Goal: Task Accomplishment & Management: Manage account settings

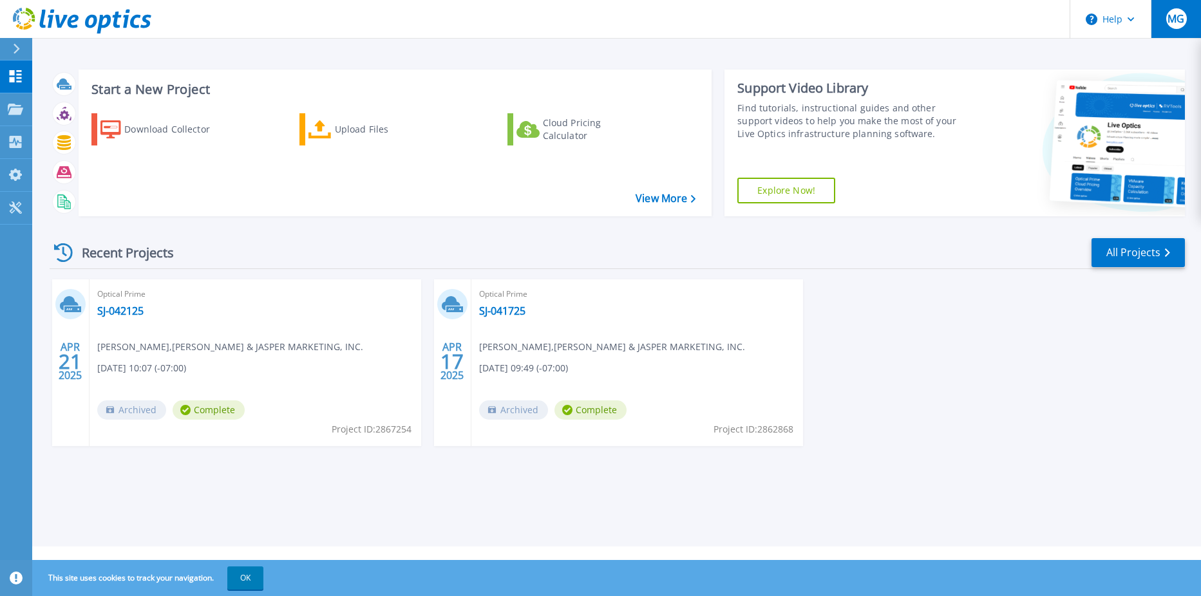
click at [1182, 15] on span "MG" at bounding box center [1175, 19] width 17 height 10
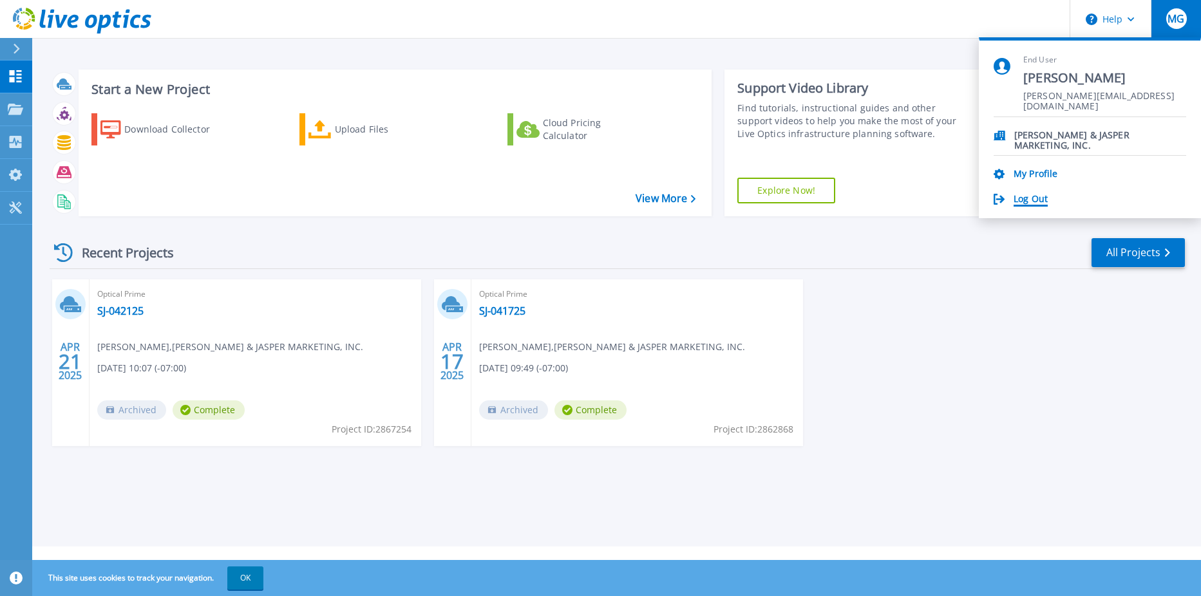
click at [1035, 196] on link "Log Out" at bounding box center [1031, 200] width 34 height 12
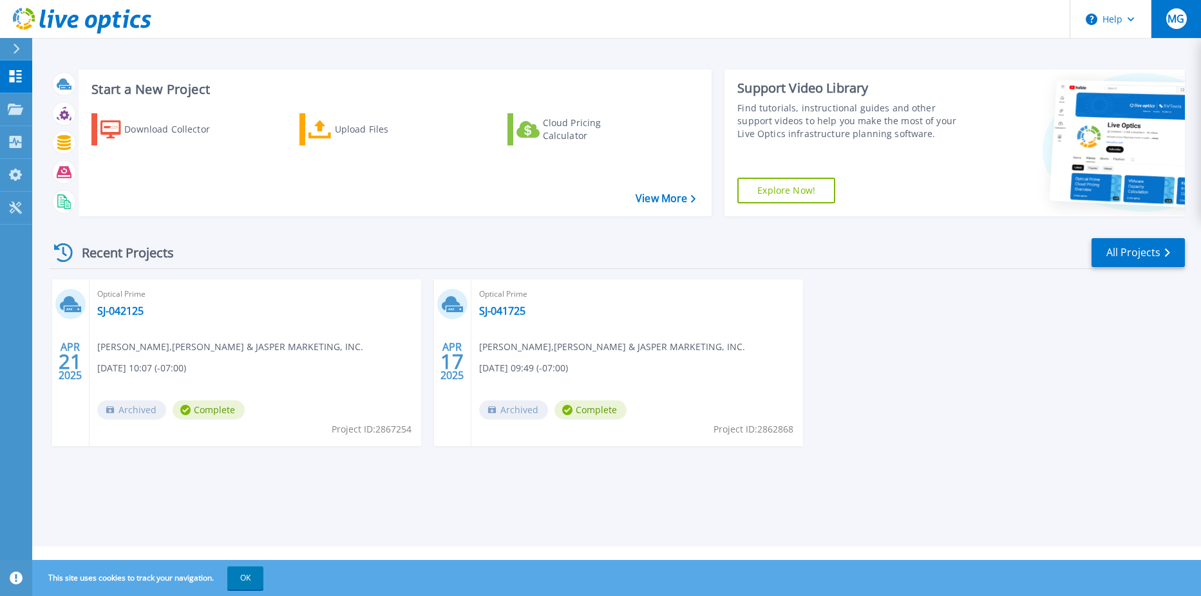
click at [1165, 28] on button "MG" at bounding box center [1176, 19] width 50 height 38
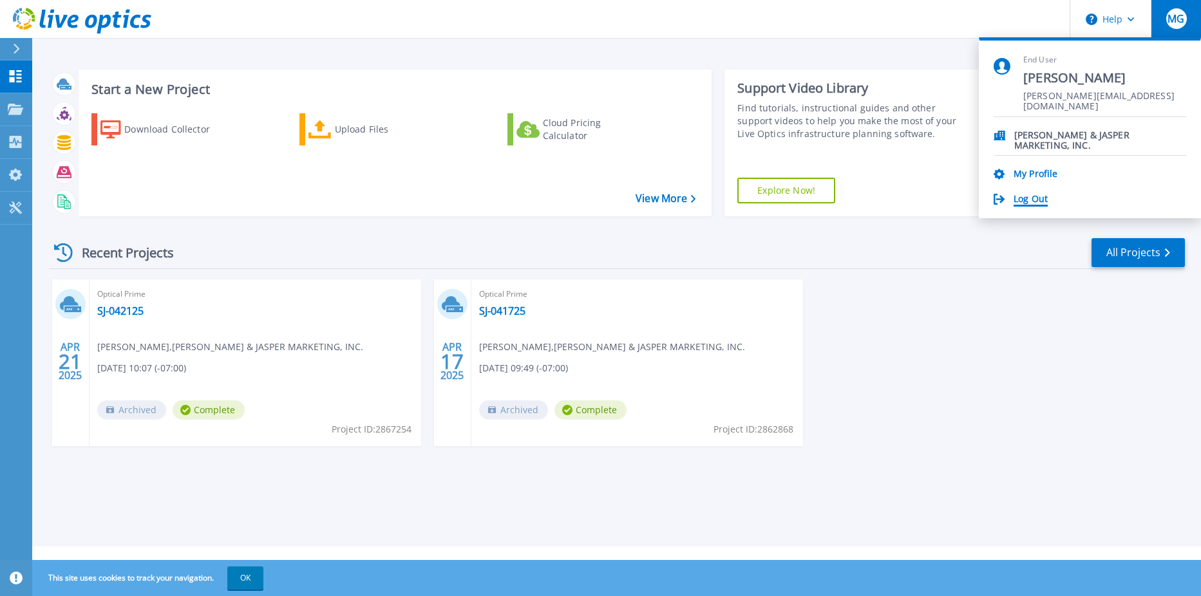
click at [1031, 202] on link "Log Out" at bounding box center [1031, 200] width 34 height 12
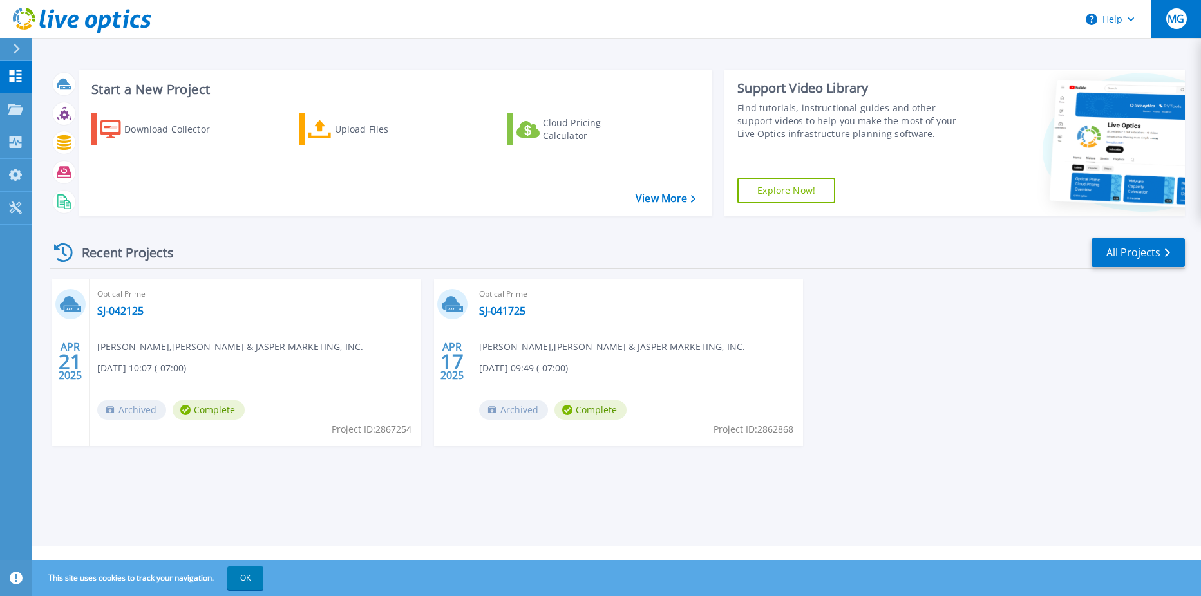
click at [1169, 16] on span "MG" at bounding box center [1175, 19] width 17 height 10
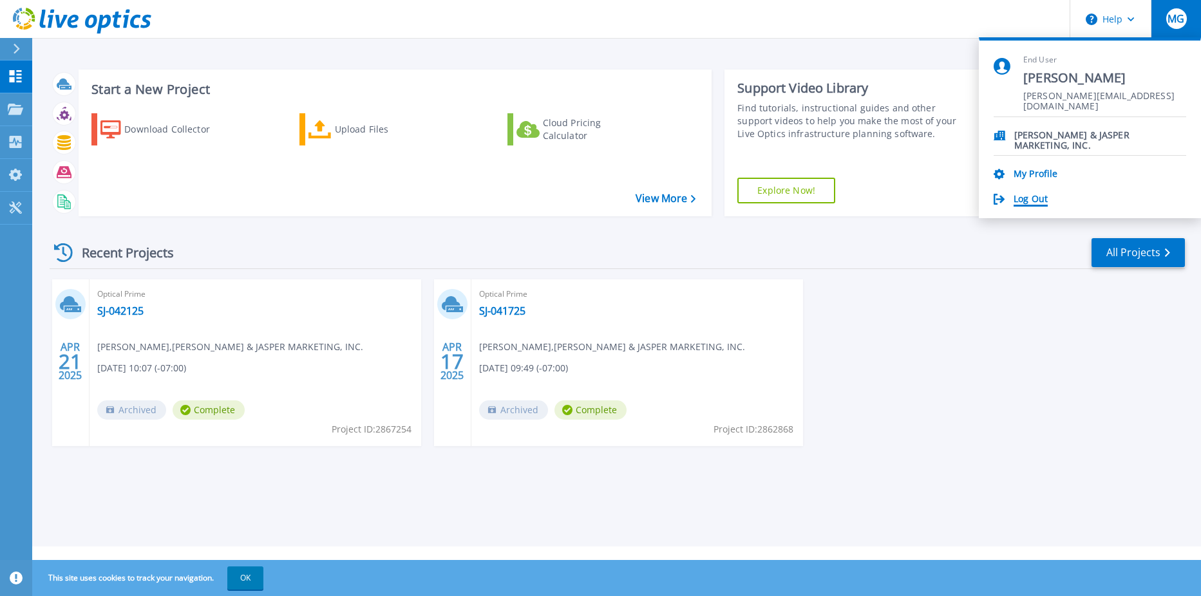
click at [1037, 198] on link "Log Out" at bounding box center [1031, 200] width 34 height 12
